Goal: Transaction & Acquisition: Purchase product/service

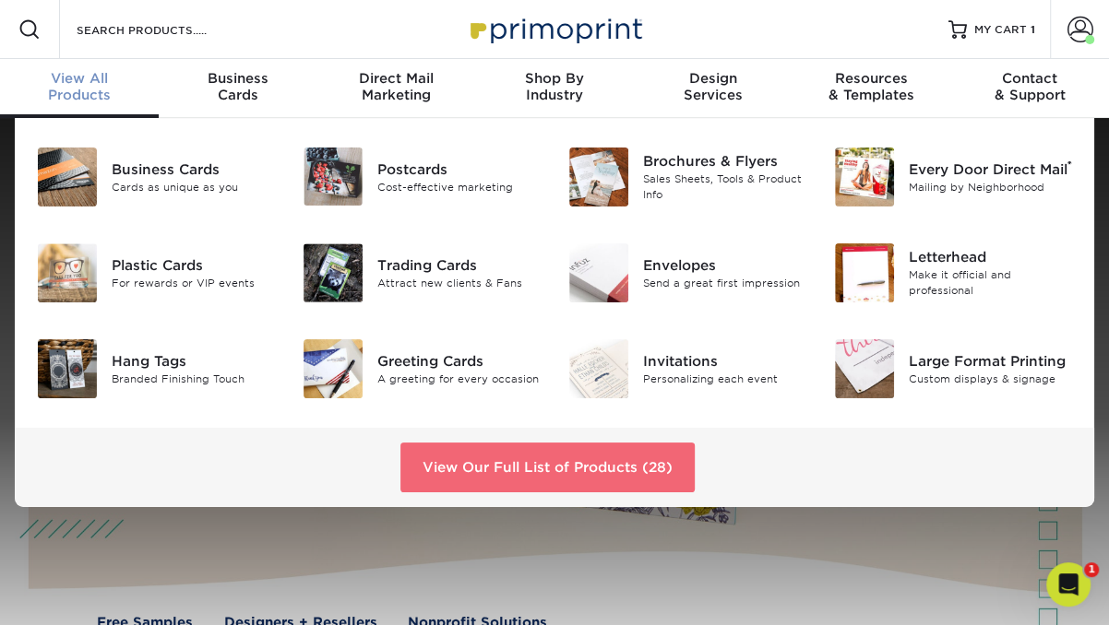
click at [460, 451] on link "View Our Full List of Products (28)" at bounding box center [547, 468] width 294 height 50
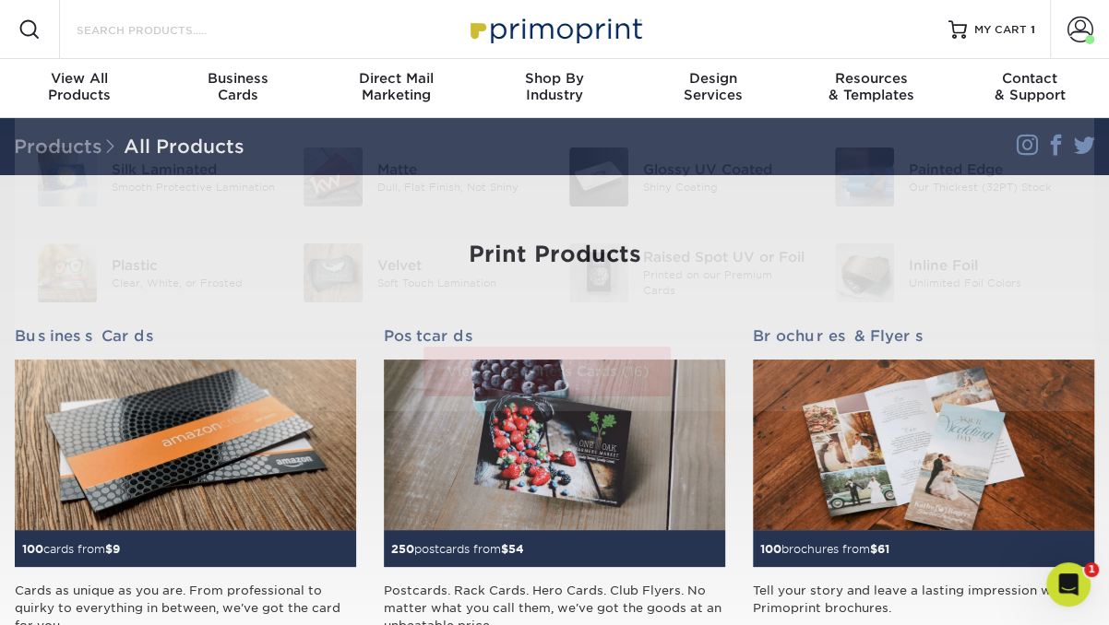
click at [129, 29] on input "Search Products" at bounding box center [165, 29] width 180 height 22
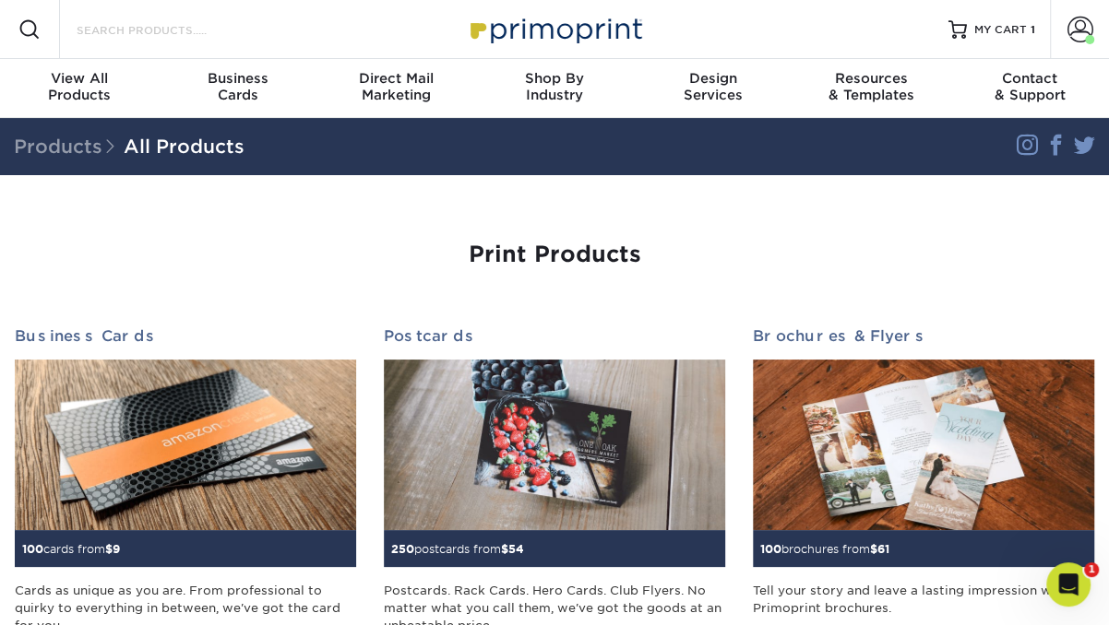
type input "a"
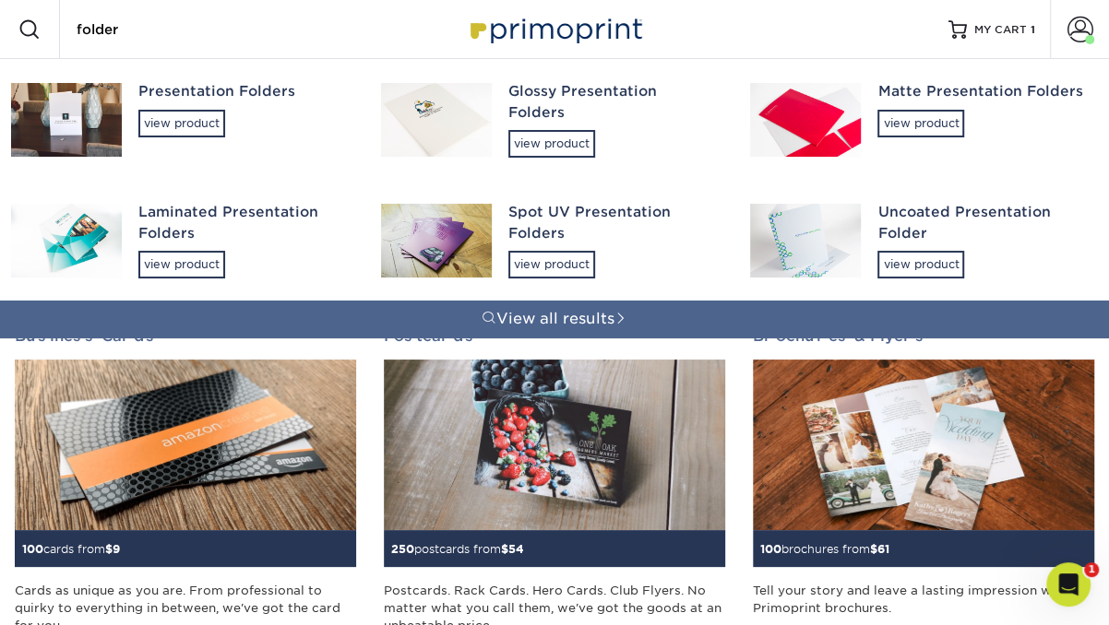
type input "folder"
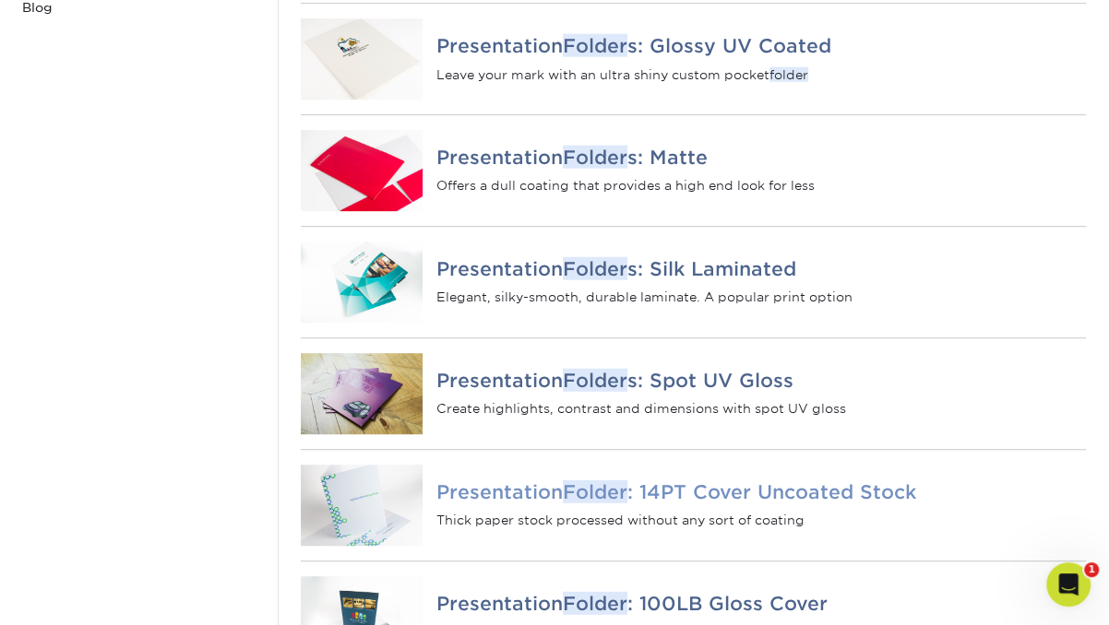
scroll to position [476, 0]
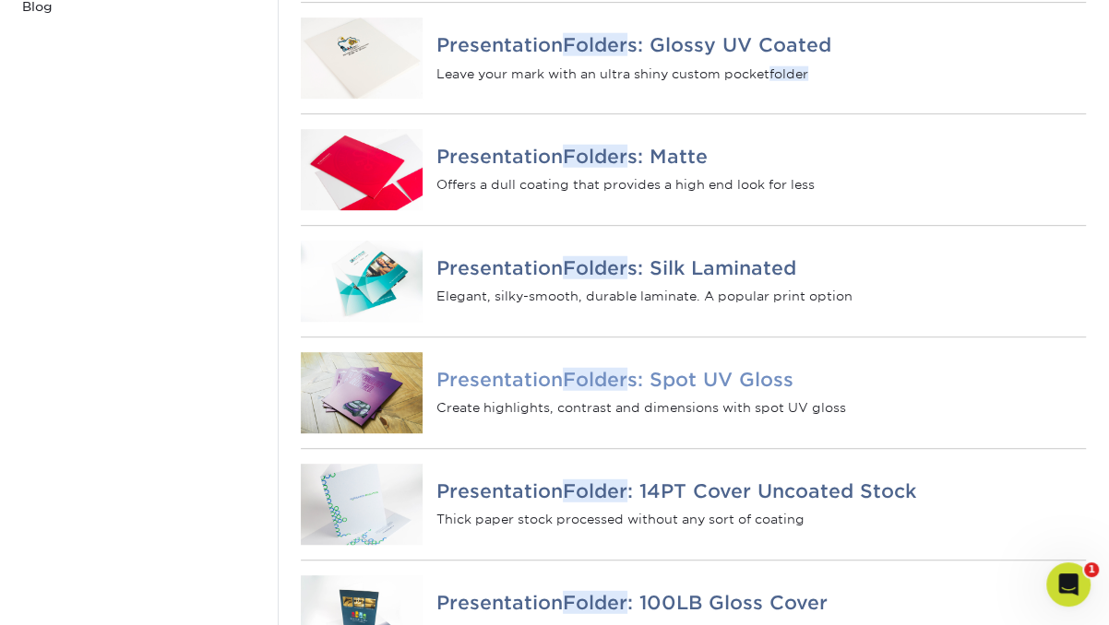
click at [699, 390] on h4 "Presentation Folder s: Spot UV Gloss" at bounding box center [760, 379] width 649 height 22
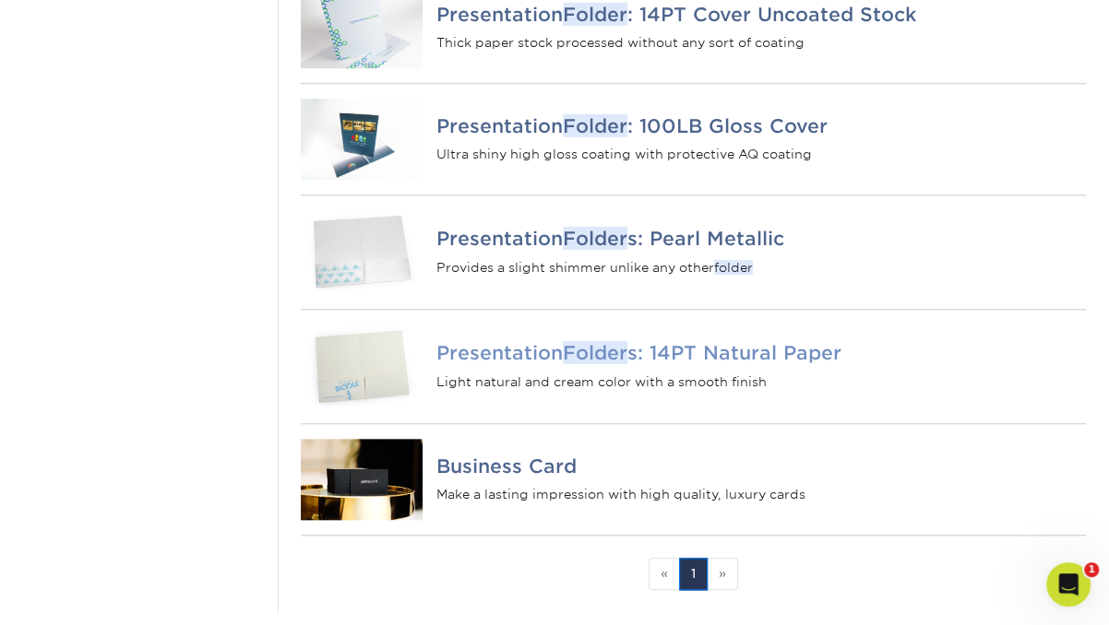
scroll to position [962, 0]
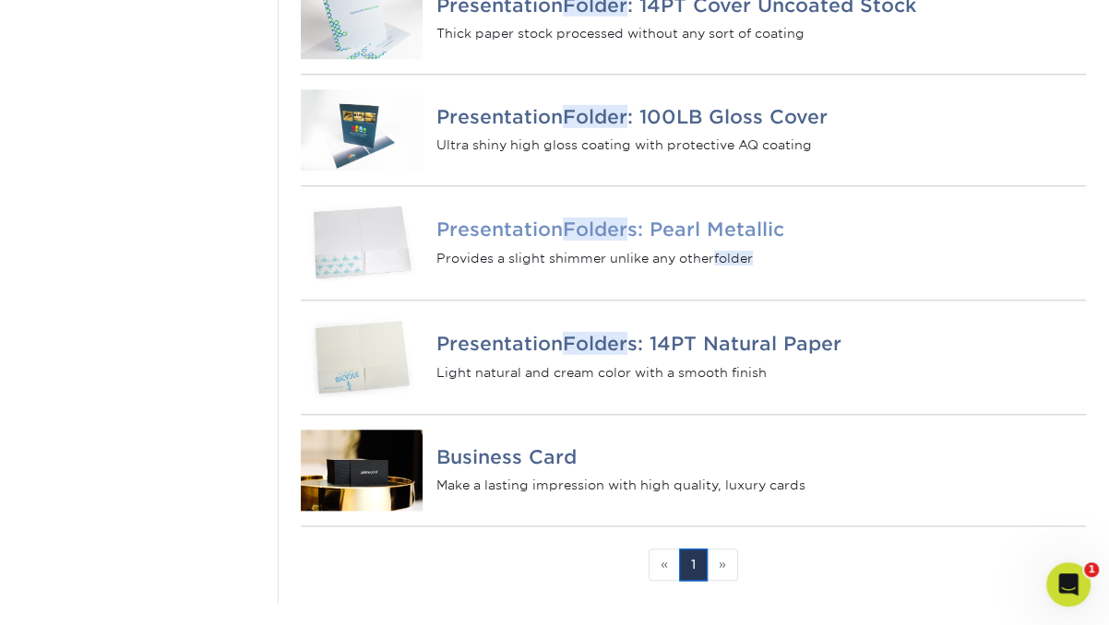
click at [707, 241] on h4 "Presentation Folder s: Pearl Metallic" at bounding box center [760, 230] width 649 height 22
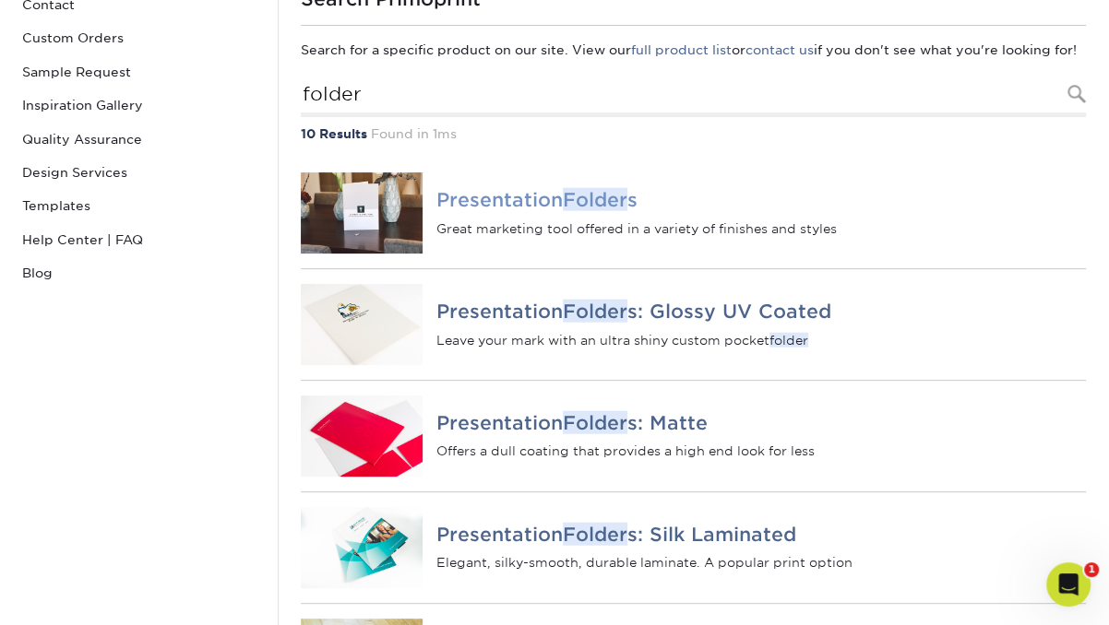
scroll to position [196, 0]
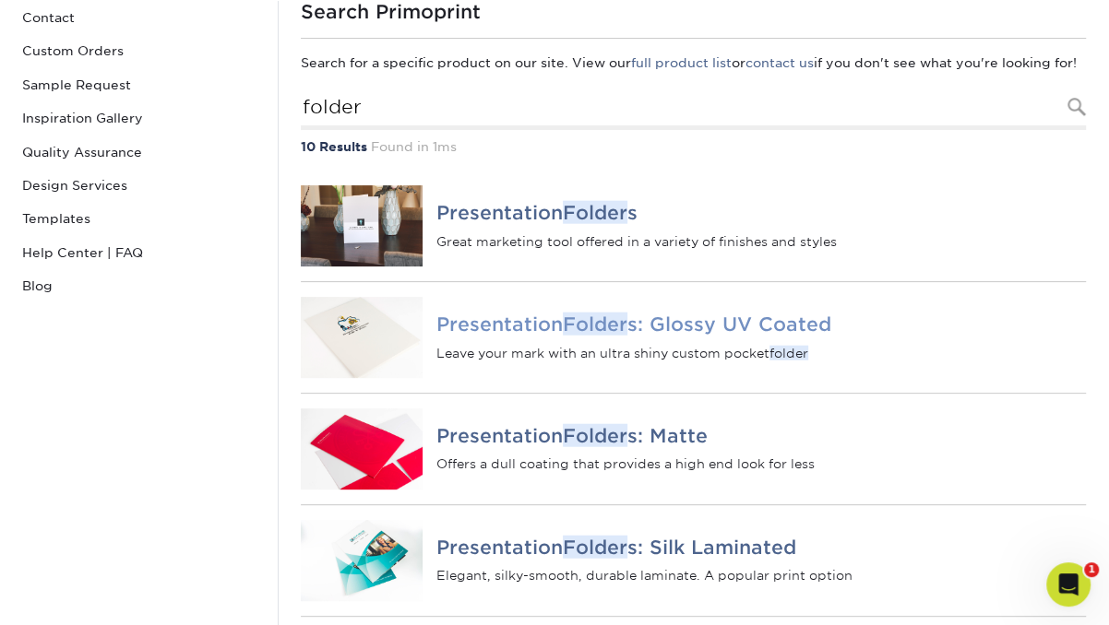
click at [668, 336] on h4 "Presentation Folder s: Glossy UV Coated" at bounding box center [760, 325] width 649 height 22
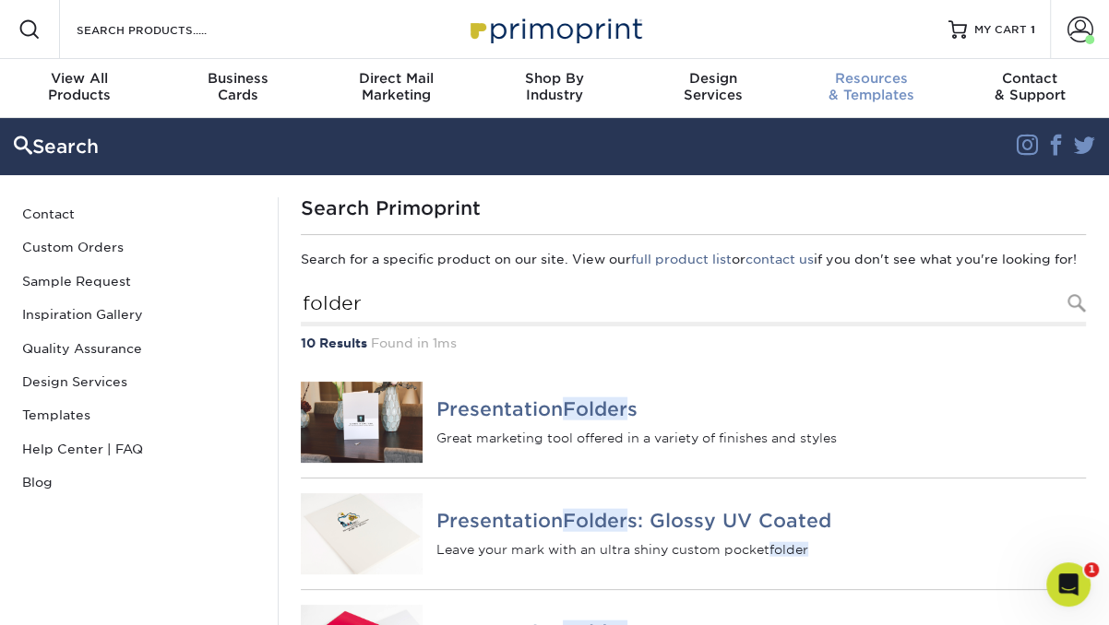
scroll to position [0, 0]
click at [259, 71] on span "Business" at bounding box center [238, 78] width 159 height 17
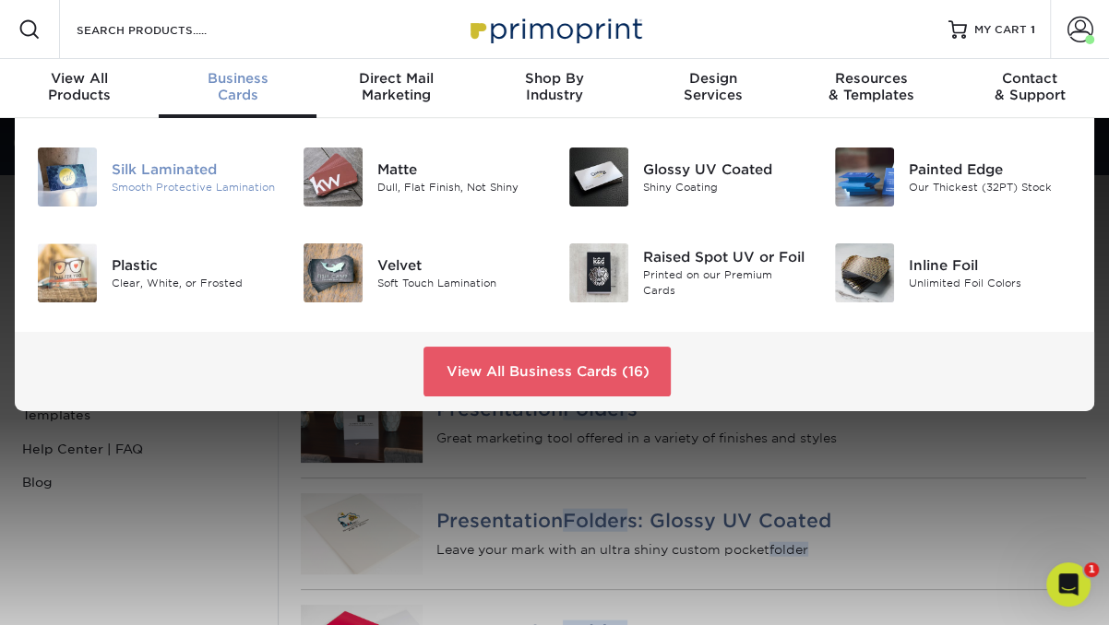
click at [81, 183] on img at bounding box center [67, 177] width 59 height 59
click at [975, 250] on div "Inline Foil Unlimited Foil Colors" at bounding box center [997, 273] width 177 height 59
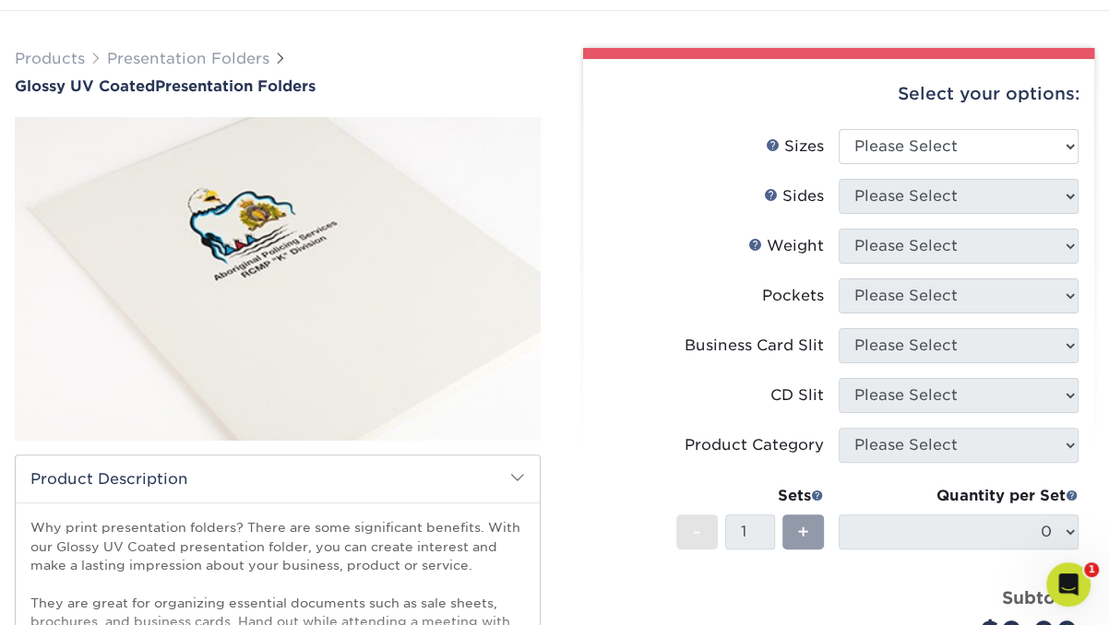
scroll to position [92, 0]
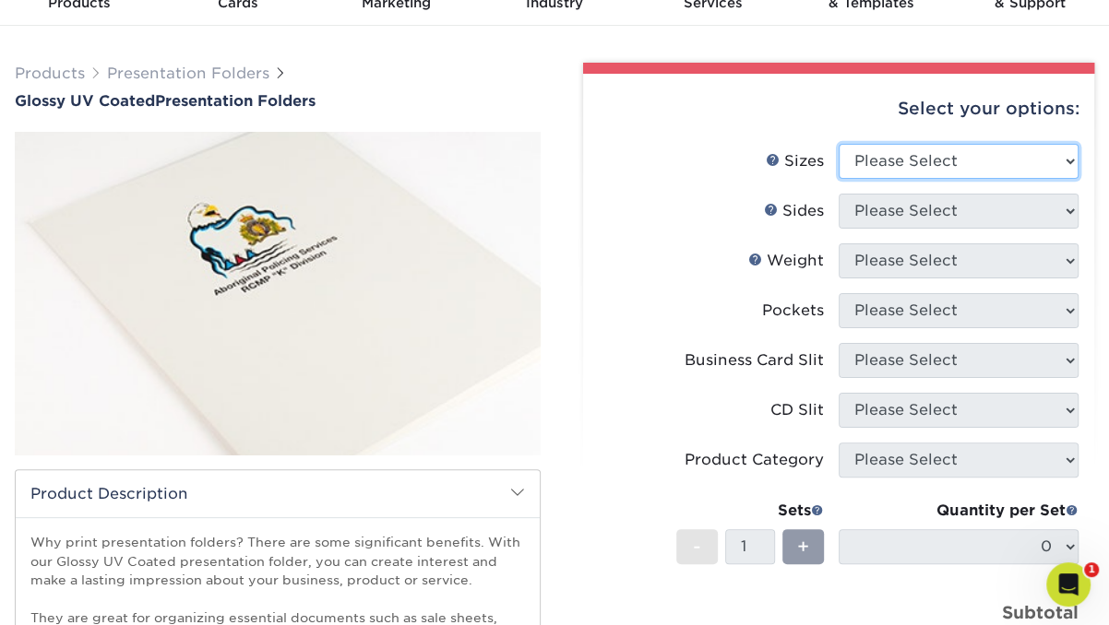
select select "5.25x10.50"
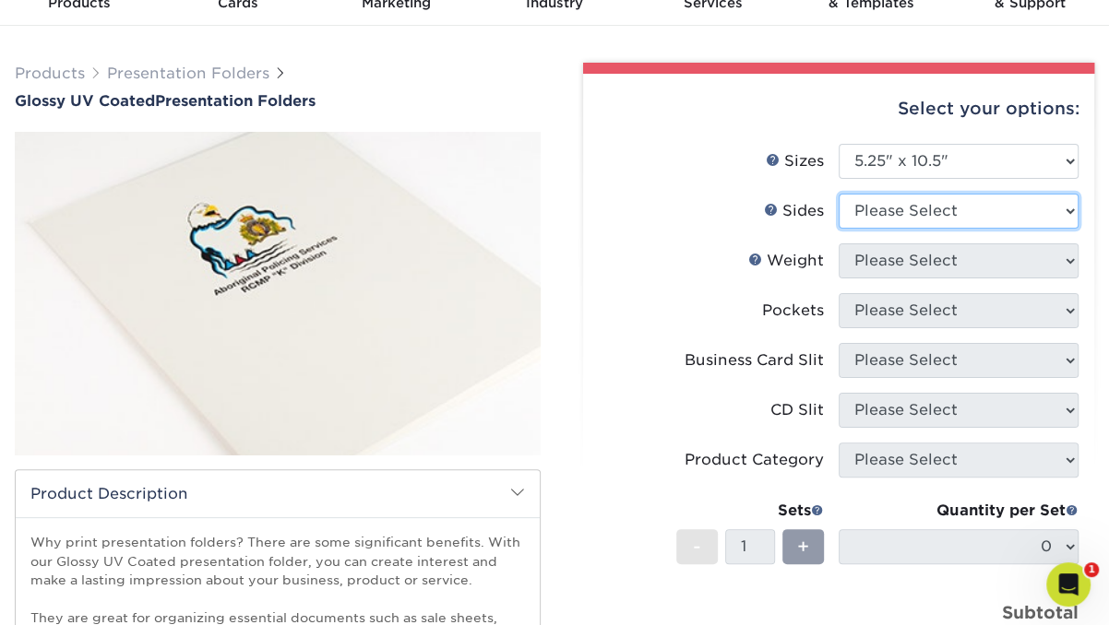
select select "13abbda7-1d64-4f25-8bb2-c179b224825d"
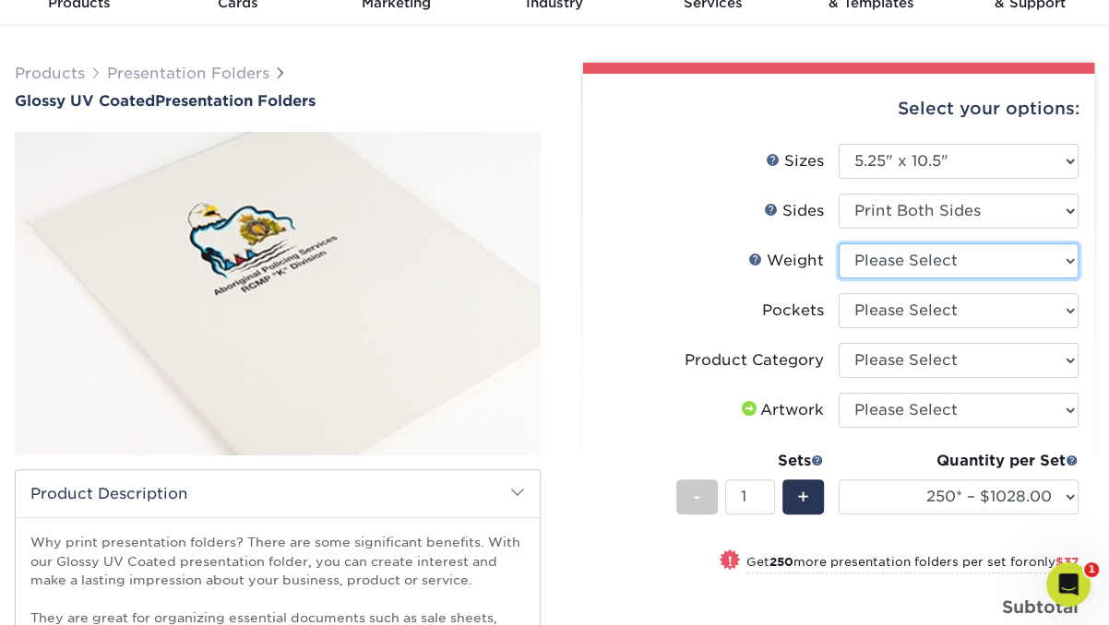
select select "14PT"
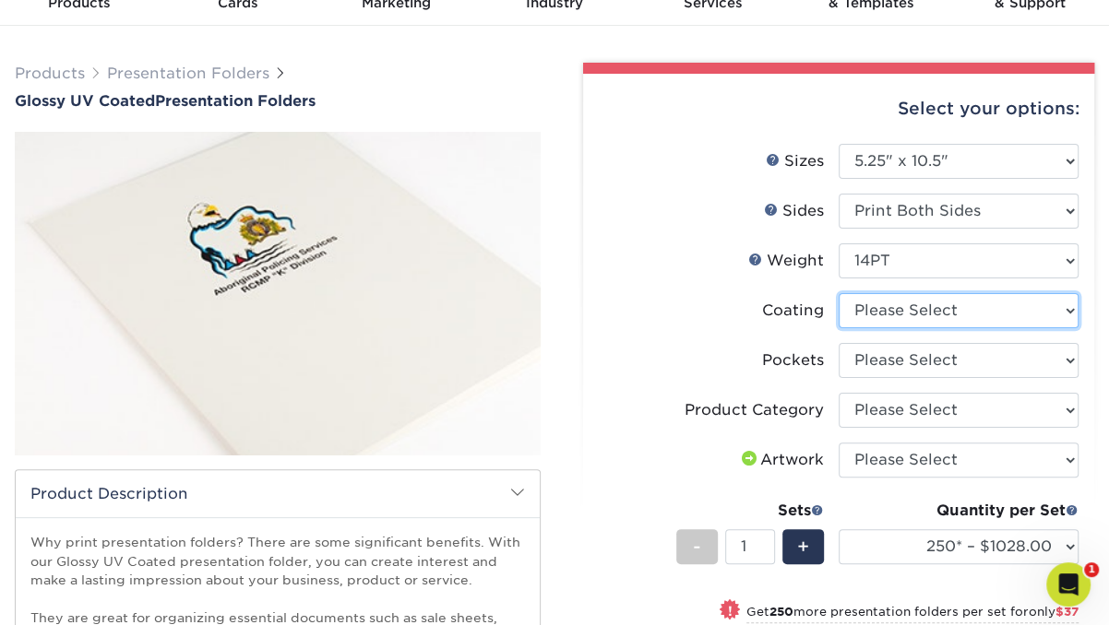
select select "ae367451-b2b8-45df-a344-0f05b6a12993"
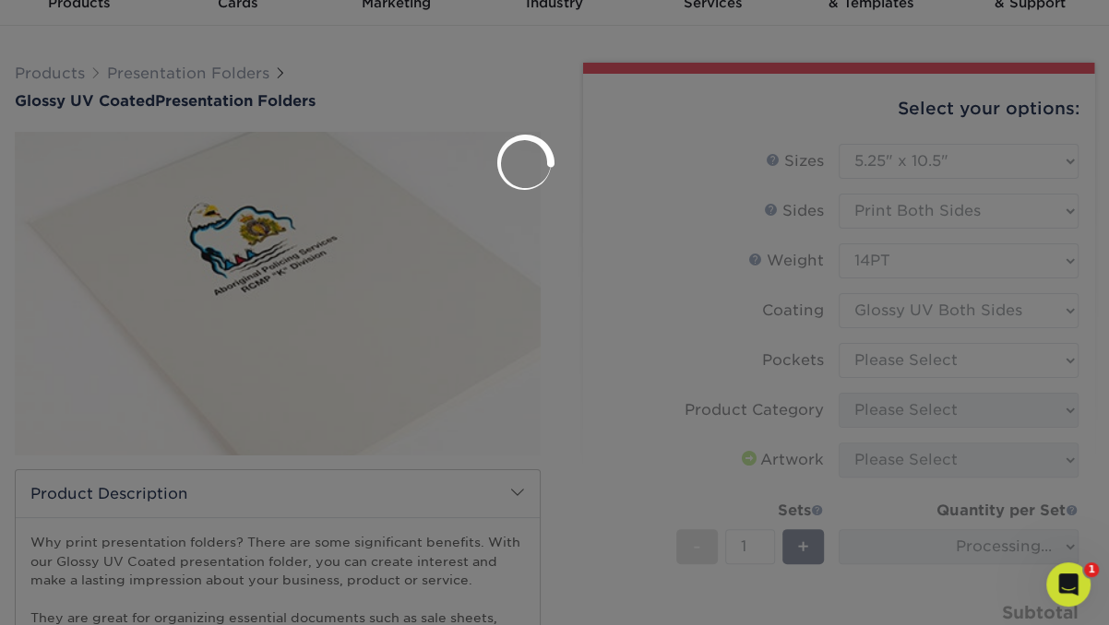
click at [905, 358] on div at bounding box center [554, 312] width 1109 height 625
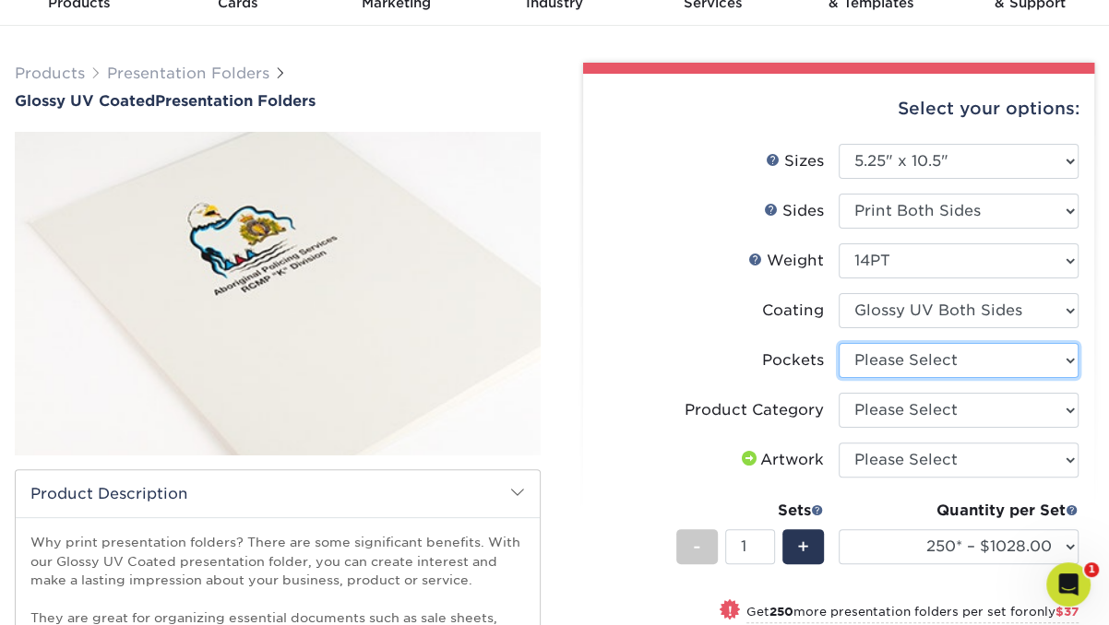
select select "e8427203-e3c7-4640-a4e8-bae00c228d98"
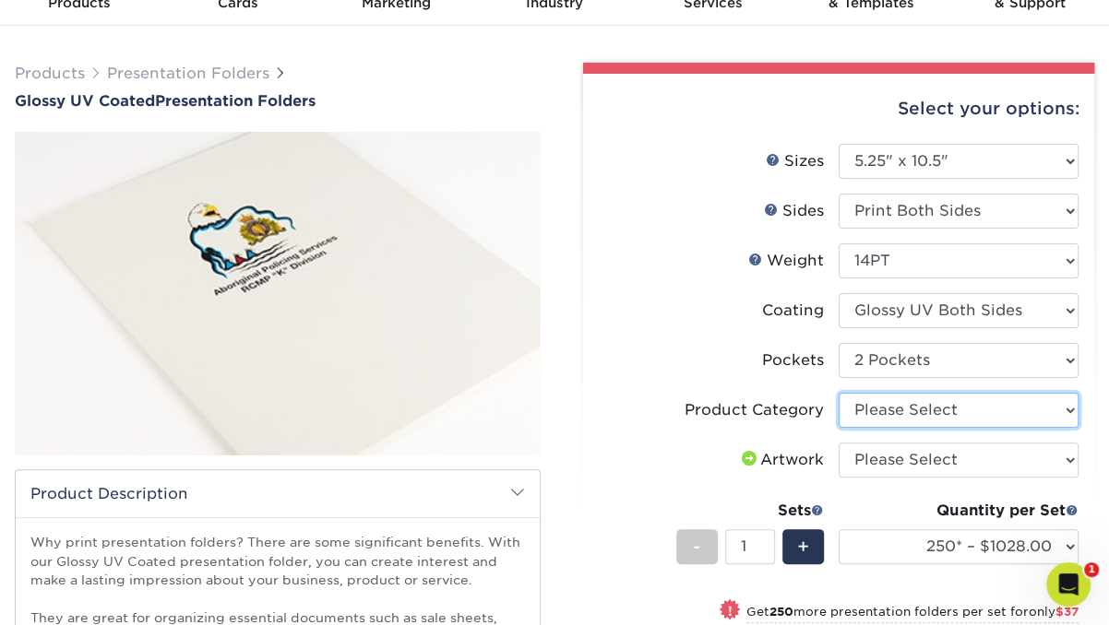
click at [922, 410] on select "Please Select Presentation Folders" at bounding box center [958, 410] width 240 height 35
select select "57f7a581-ec4a-49d7-930d-eb044a1d12ac"
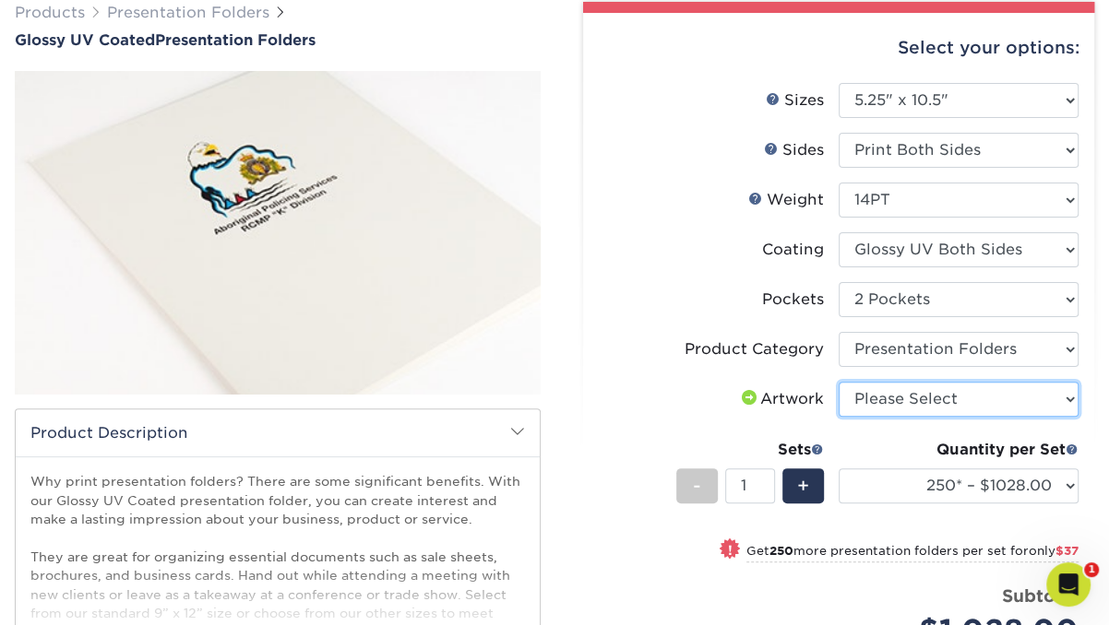
select select "upload"
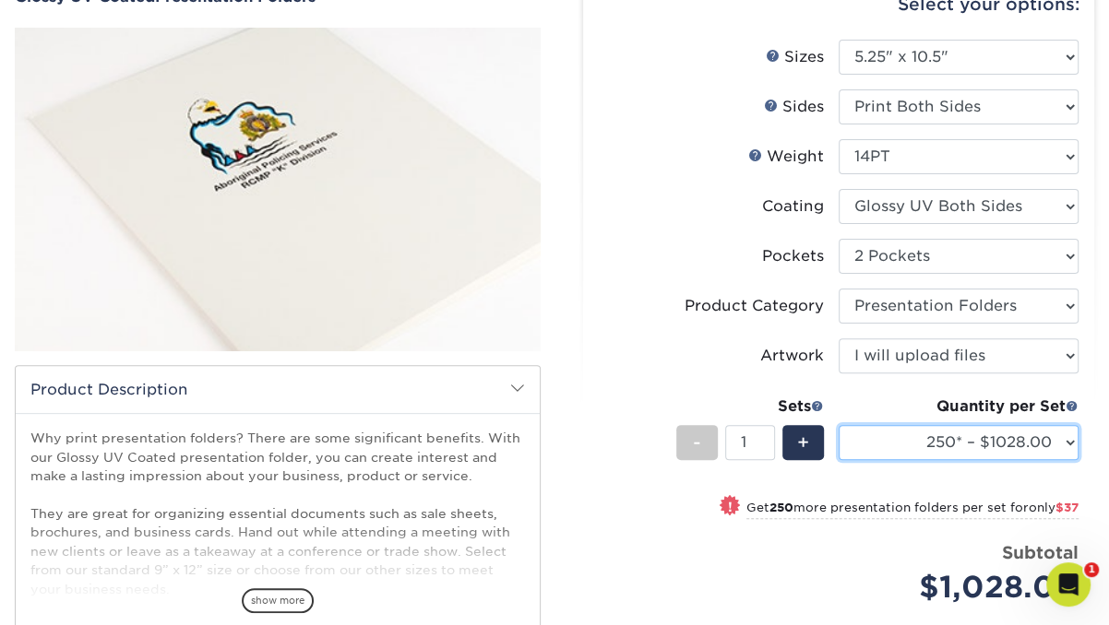
select select "1000 – $1167.00"
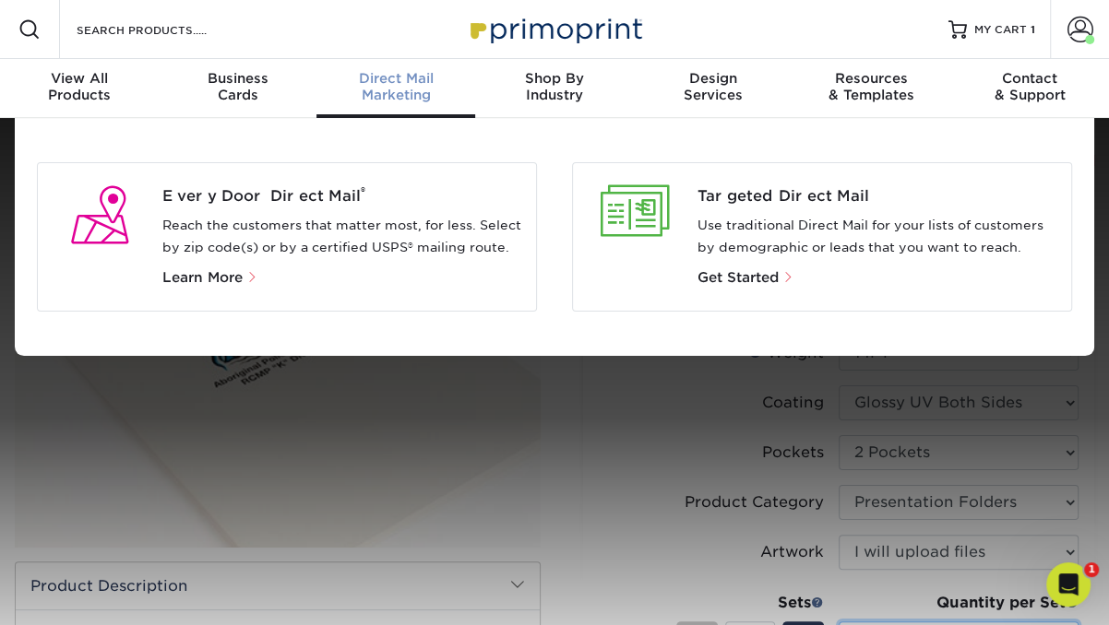
scroll to position [0, 0]
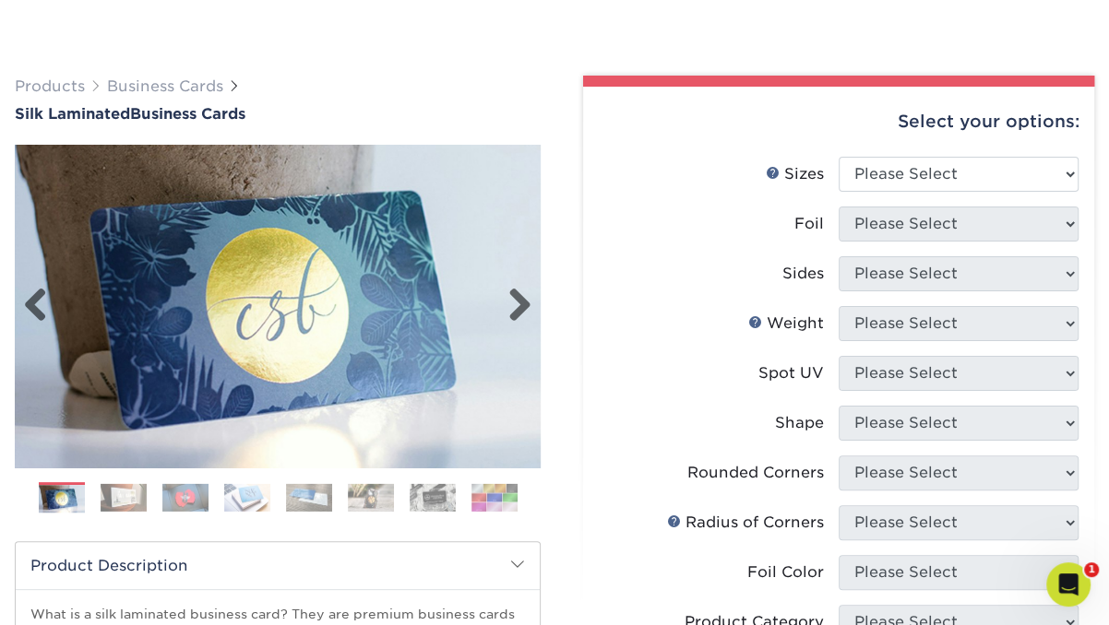
scroll to position [100, 0]
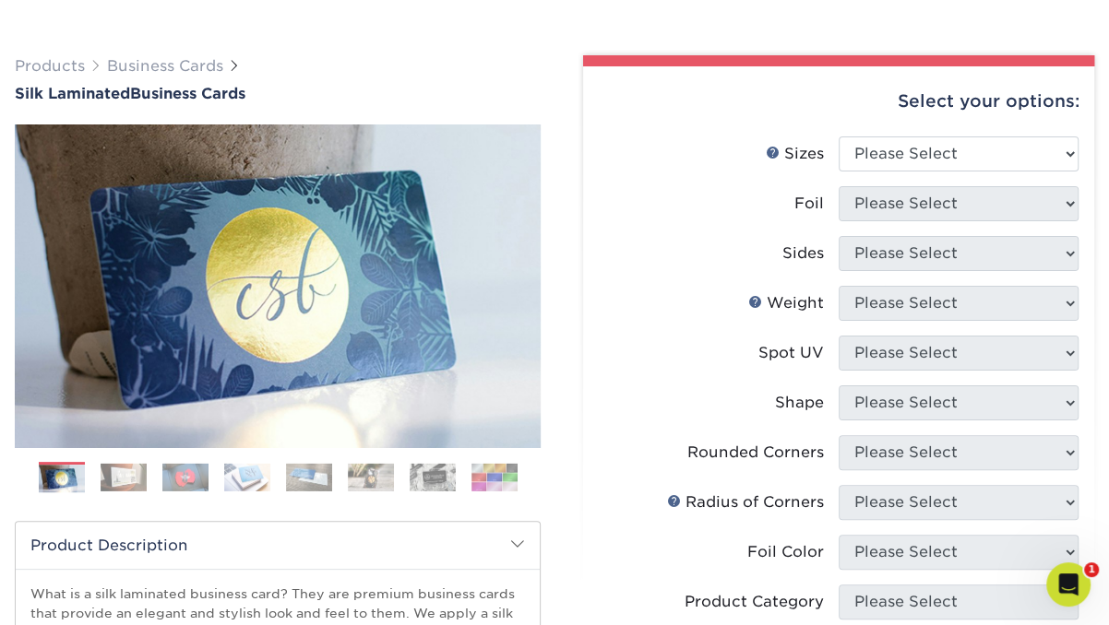
click at [500, 473] on img at bounding box center [494, 477] width 46 height 29
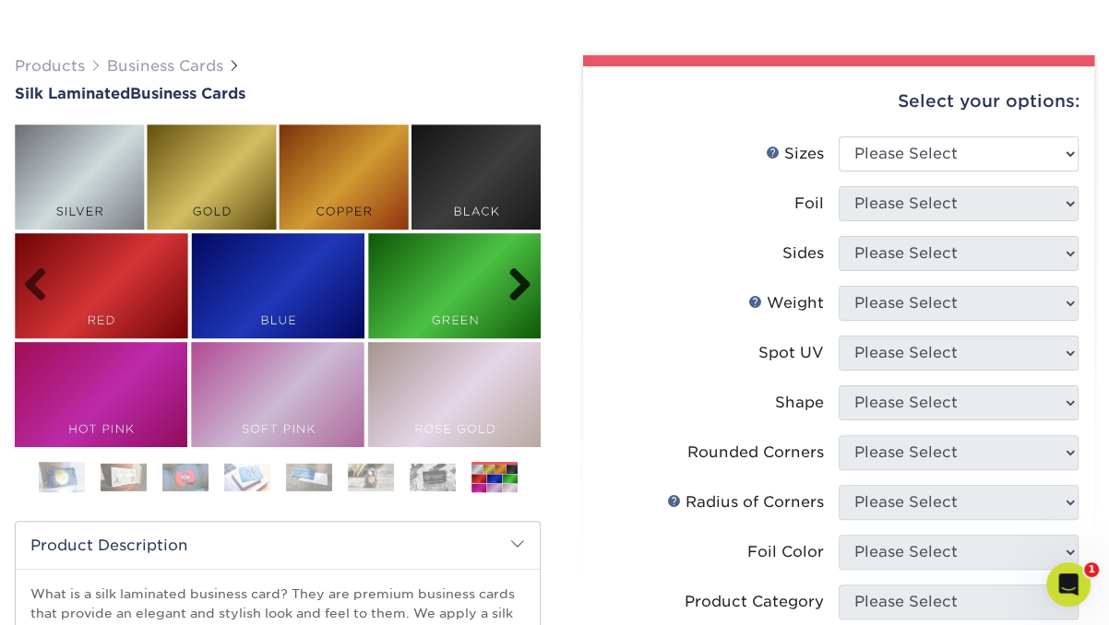
click at [523, 282] on link "Next" at bounding box center [512, 285] width 37 height 37
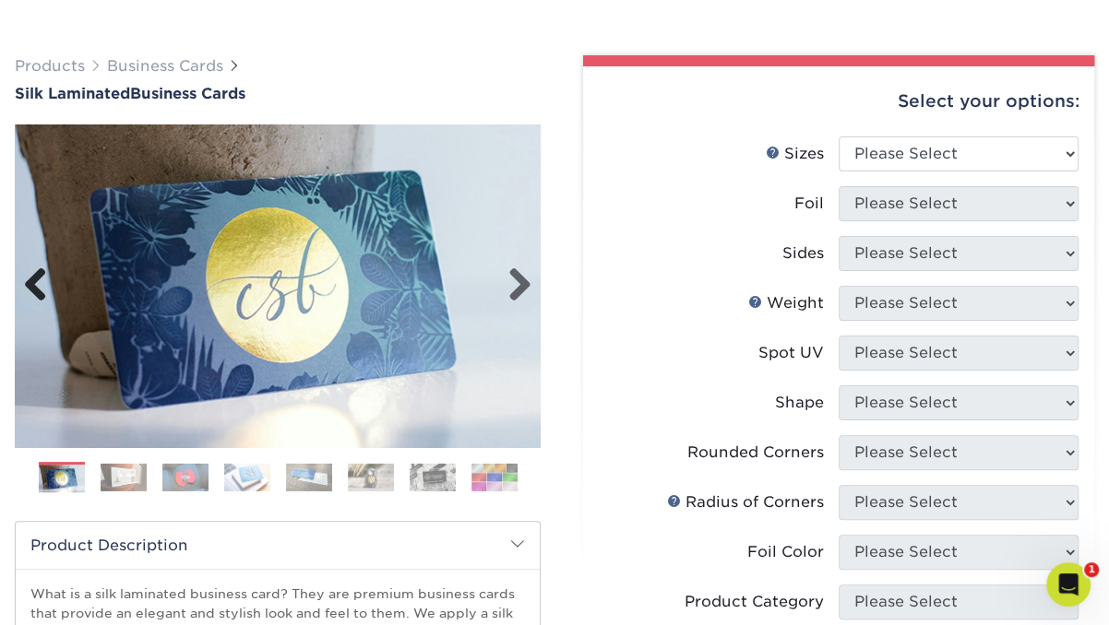
click at [35, 273] on link "Previous" at bounding box center [42, 285] width 37 height 37
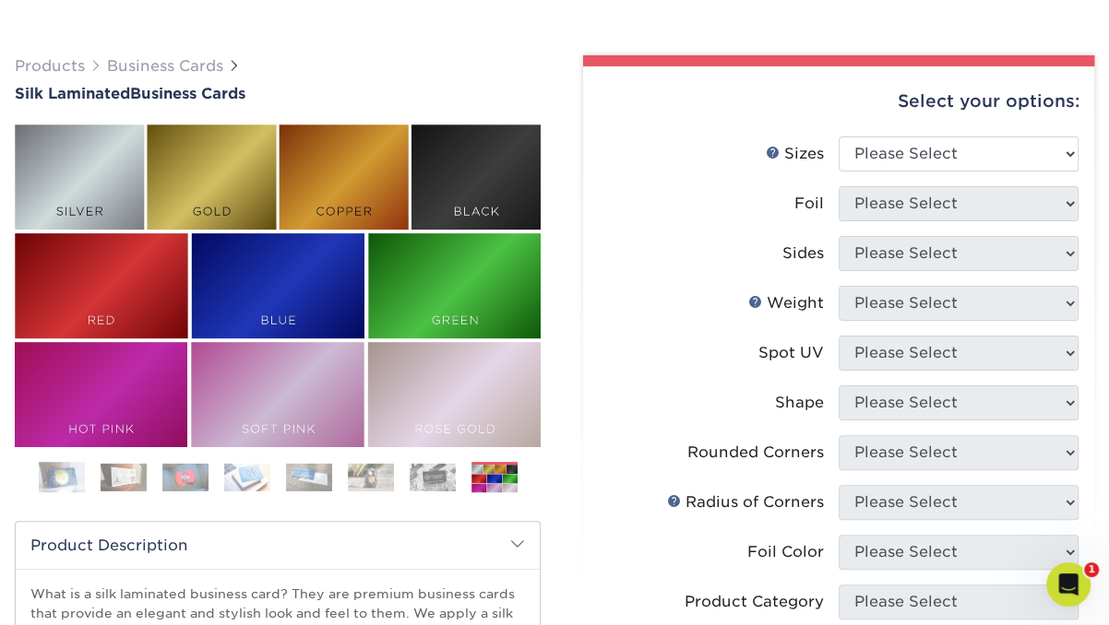
click at [122, 476] on img at bounding box center [124, 477] width 46 height 29
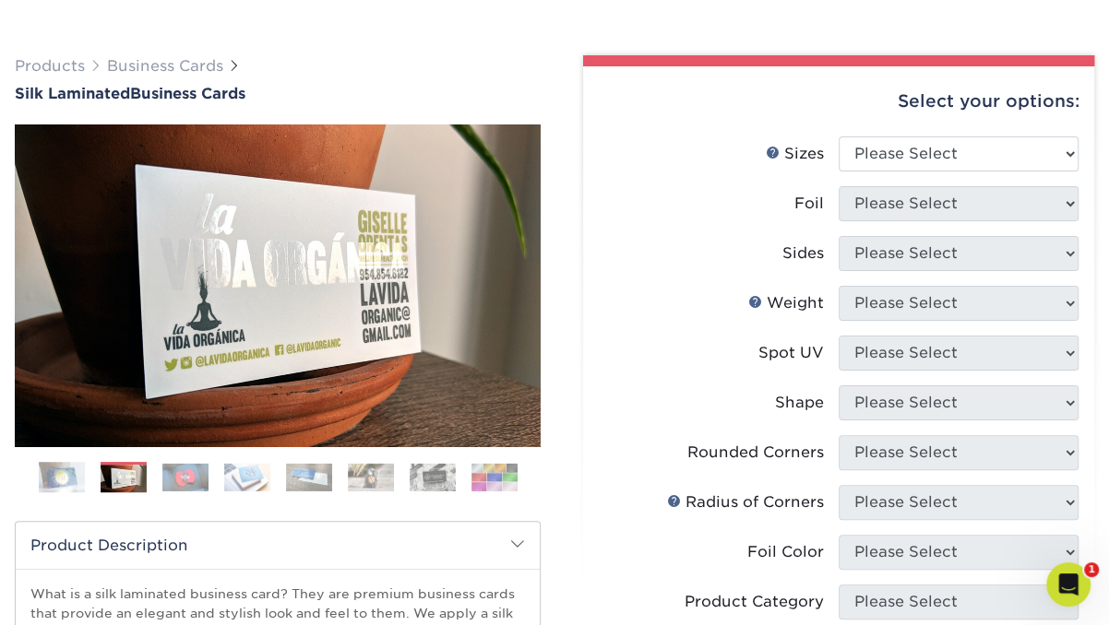
click at [154, 474] on ol at bounding box center [278, 484] width 526 height 44
click at [181, 473] on img at bounding box center [185, 477] width 46 height 29
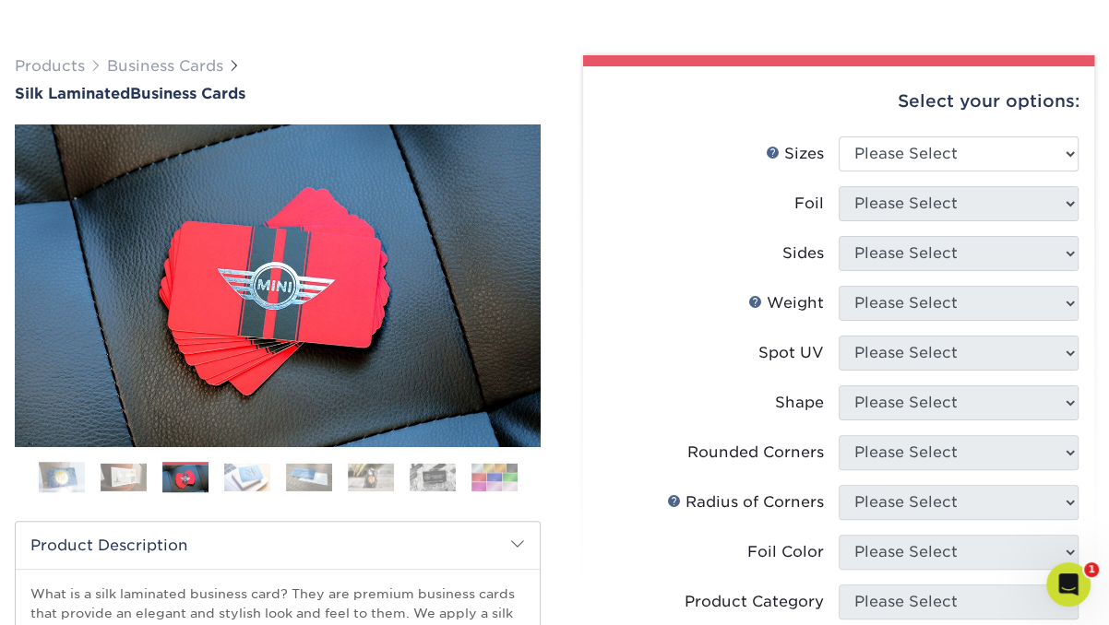
click at [242, 472] on img at bounding box center [247, 477] width 46 height 29
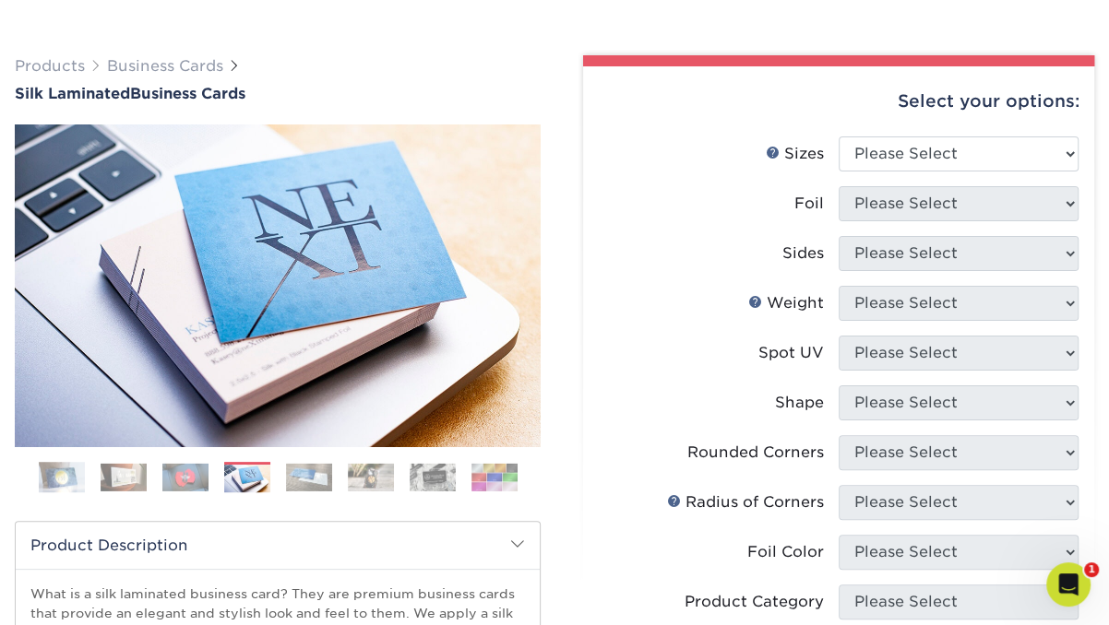
click at [304, 474] on img at bounding box center [309, 477] width 46 height 29
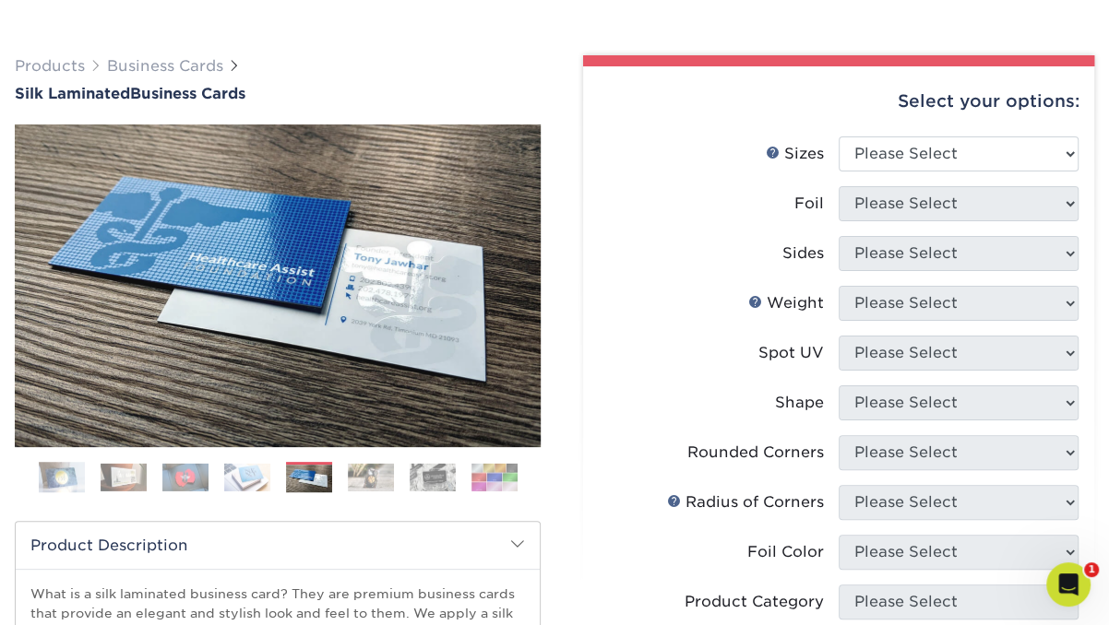
click at [369, 477] on img at bounding box center [371, 477] width 46 height 29
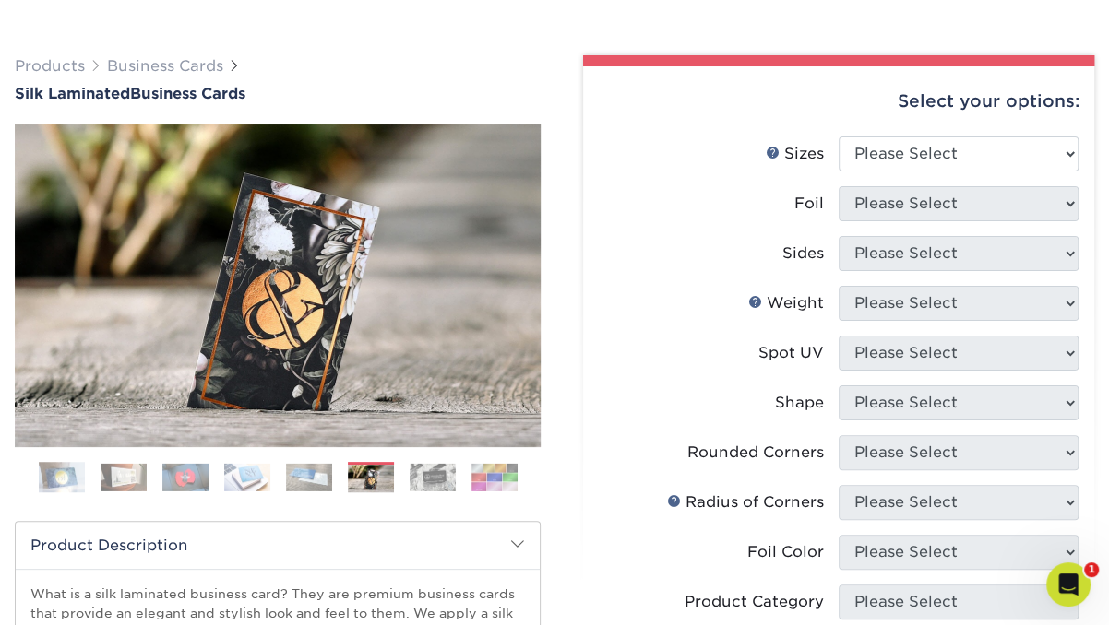
click at [430, 478] on img at bounding box center [433, 477] width 46 height 29
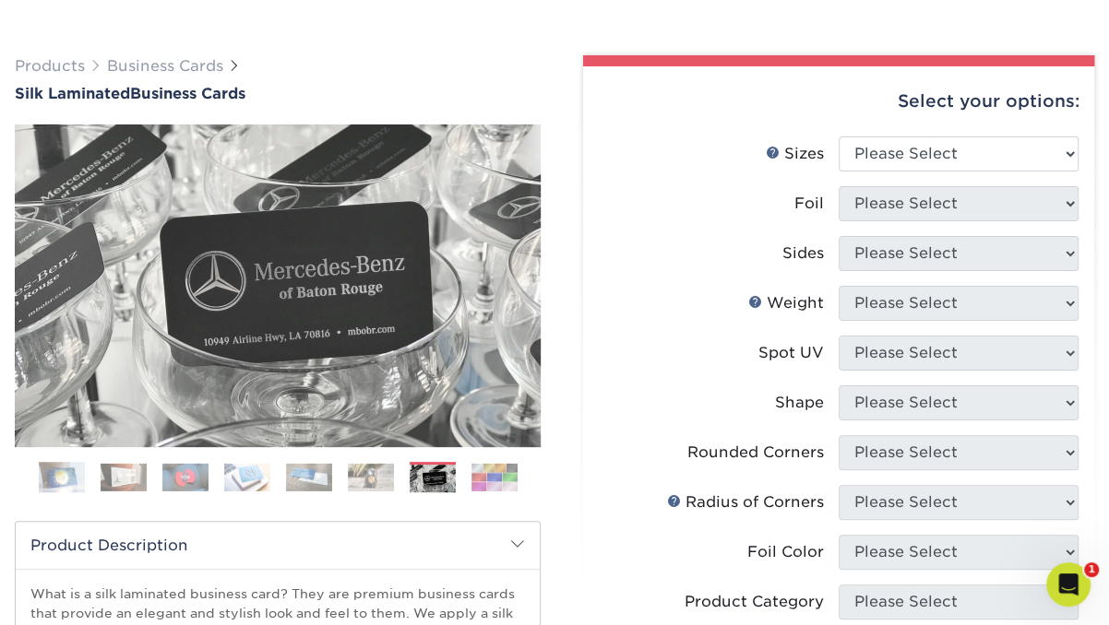
click at [504, 476] on img at bounding box center [494, 477] width 46 height 29
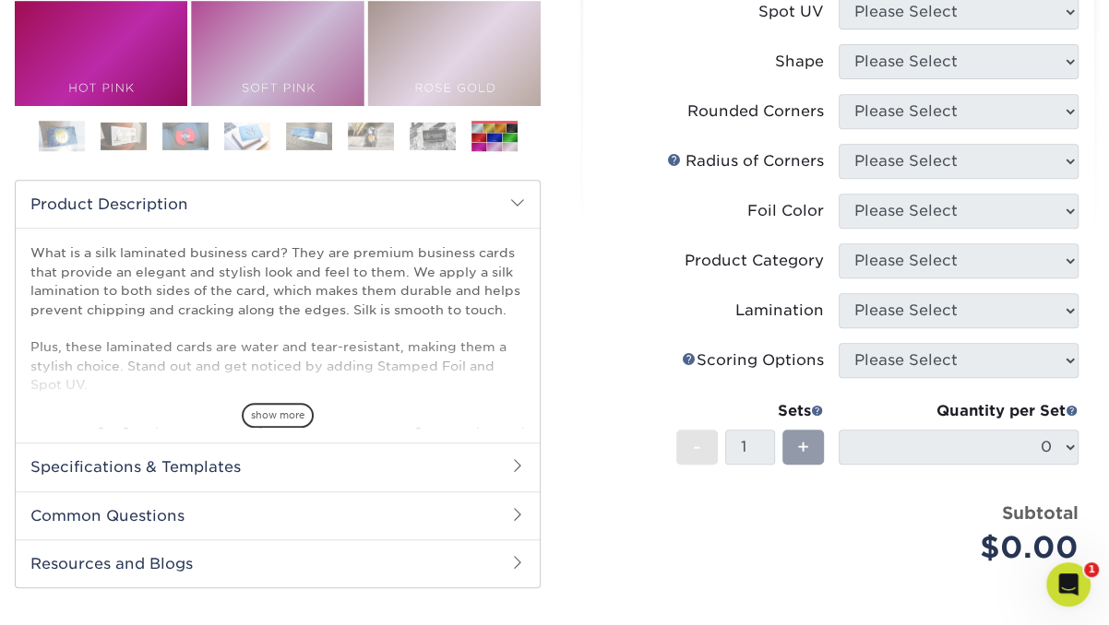
scroll to position [442, 0]
click at [284, 417] on span "show more" at bounding box center [278, 414] width 72 height 25
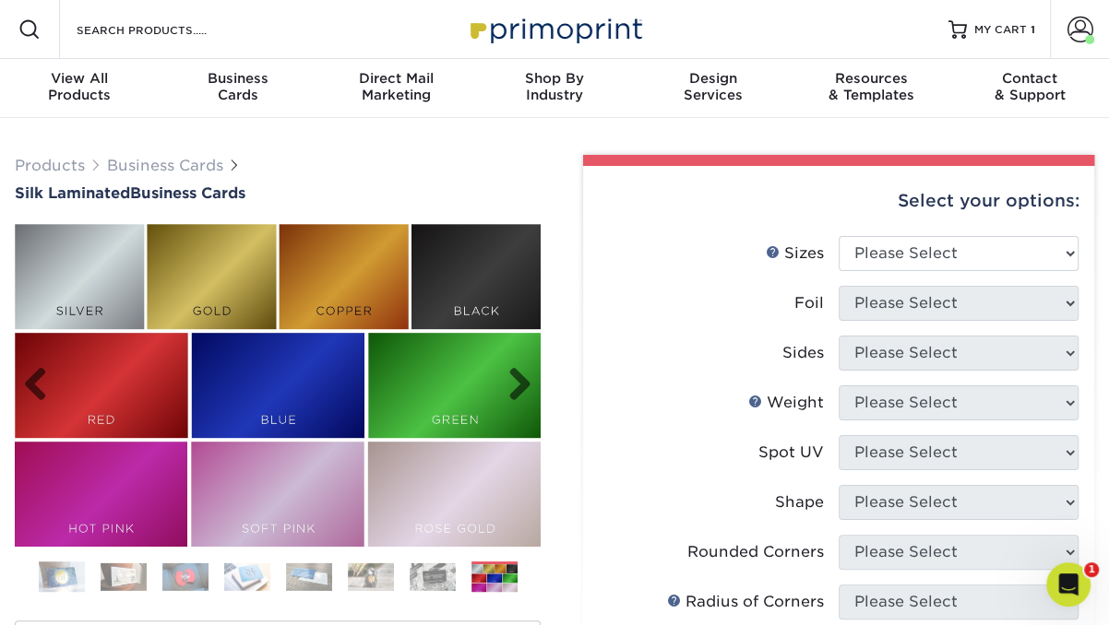
scroll to position [0, 0]
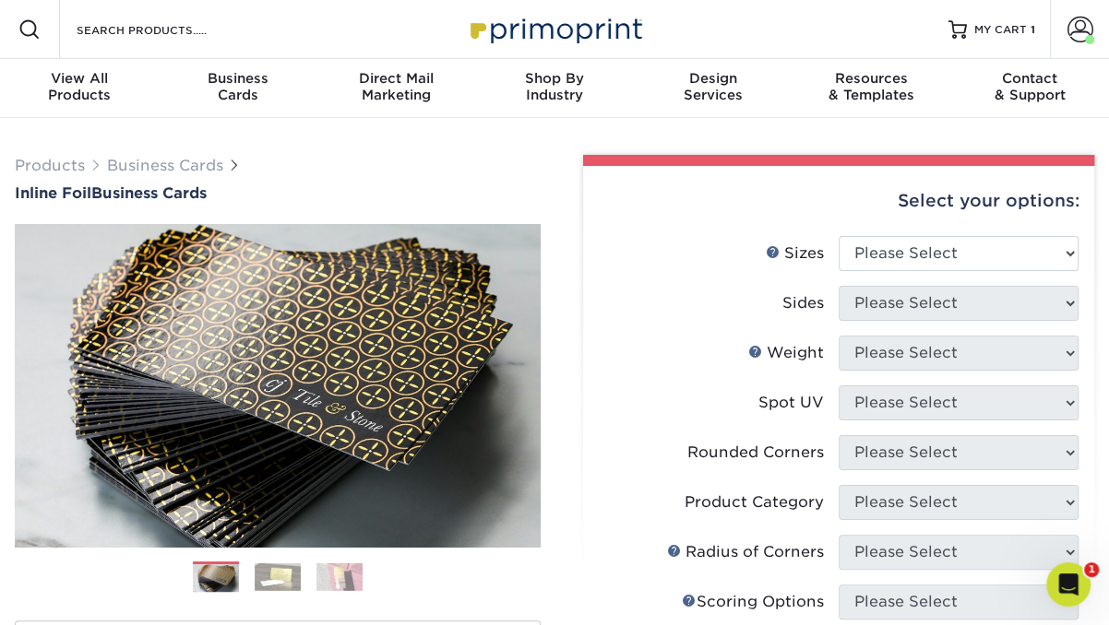
click at [273, 581] on img at bounding box center [278, 577] width 46 height 29
